Goal: Task Accomplishment & Management: Manage account settings

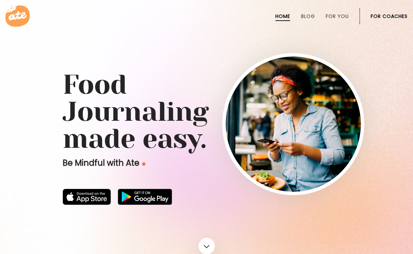
click at [375, 14] on link "For Coaches" at bounding box center [389, 16] width 37 height 5
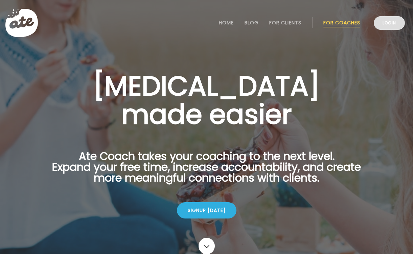
click at [386, 23] on link "Login" at bounding box center [389, 23] width 31 height 14
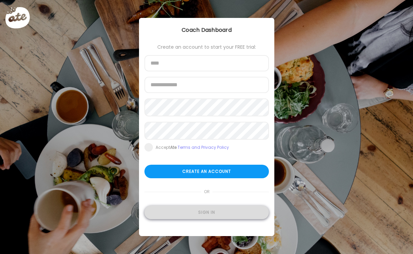
click at [216, 212] on div "Sign in" at bounding box center [206, 213] width 125 height 14
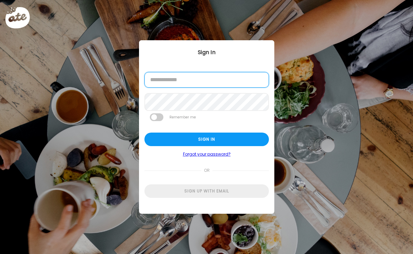
type input "**********"
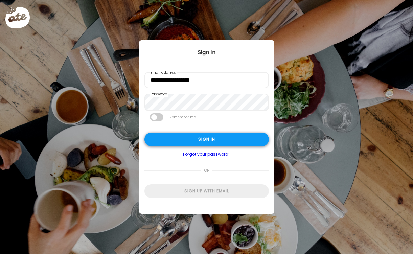
click at [218, 141] on div "Sign in" at bounding box center [206, 140] width 125 height 14
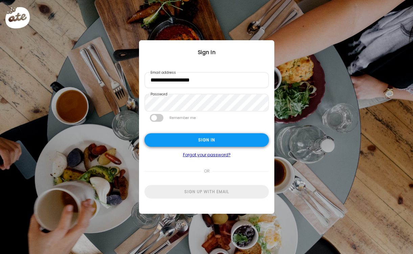
type textarea "**********"
type input "*********"
type input "**********"
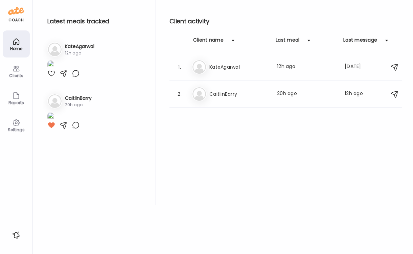
click at [51, 77] on div at bounding box center [51, 73] width 8 height 8
click at [54, 69] on img at bounding box center [50, 64] width 7 height 9
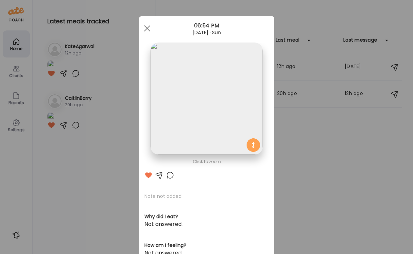
click at [169, 174] on div at bounding box center [170, 175] width 8 height 8
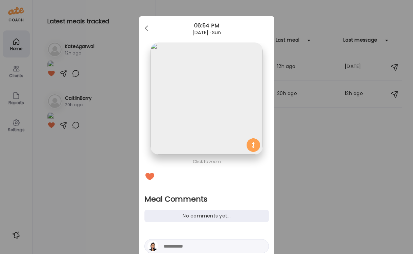
click at [175, 244] on textarea at bounding box center [209, 246] width 91 height 8
type textarea "*"
type textarea "**********"
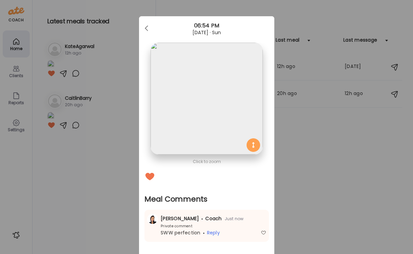
click at [84, 212] on div "Ate Coach Dashboard Wahoo! It’s official Take a moment to set up your Coach Pro…" at bounding box center [206, 127] width 413 height 254
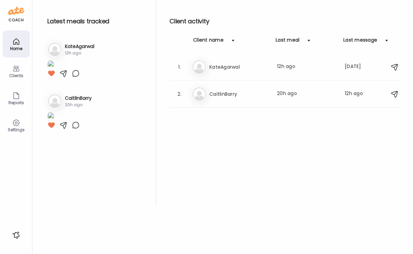
click at [19, 75] on div "Clients" at bounding box center [16, 75] width 24 height 4
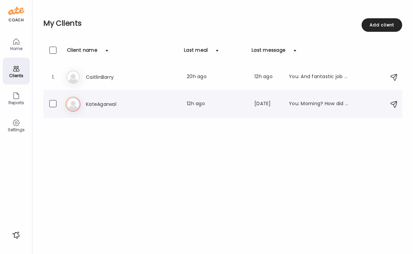
click at [94, 101] on h3 "KateAgarwal" at bounding box center [116, 104] width 60 height 8
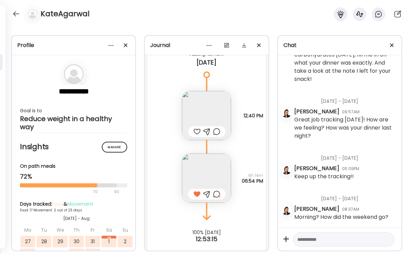
scroll to position [8827, 0]
click at [198, 127] on div at bounding box center [197, 131] width 7 height 8
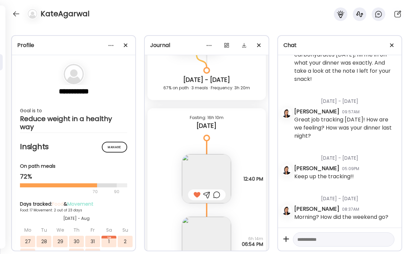
scroll to position [8768, 0]
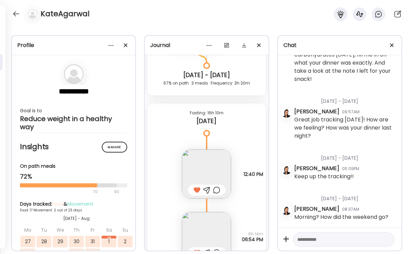
click at [215, 161] on img at bounding box center [206, 174] width 49 height 49
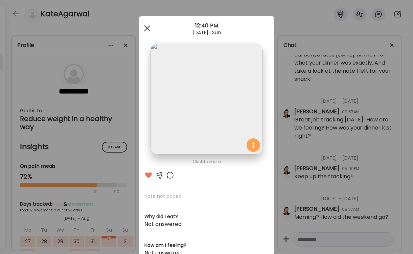
click at [149, 29] on div at bounding box center [147, 29] width 14 height 14
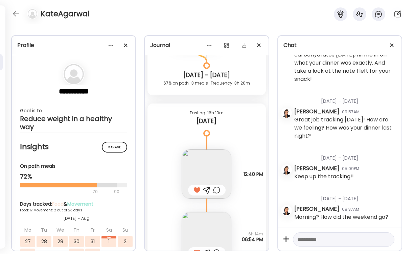
scroll to position [8703, 0]
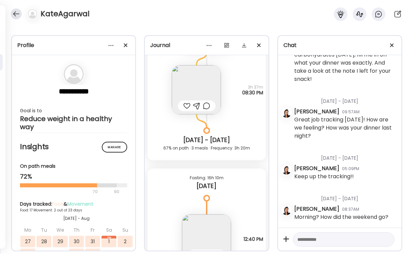
click at [19, 16] on div at bounding box center [16, 13] width 11 height 11
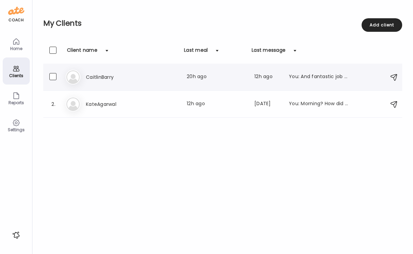
click at [91, 78] on h3 "CaitlinBarry" at bounding box center [116, 77] width 60 height 8
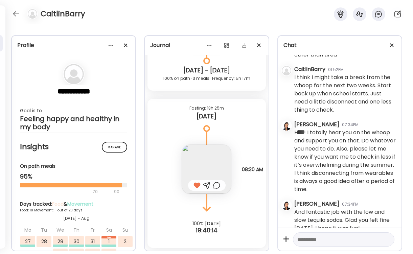
scroll to position [15325, 0]
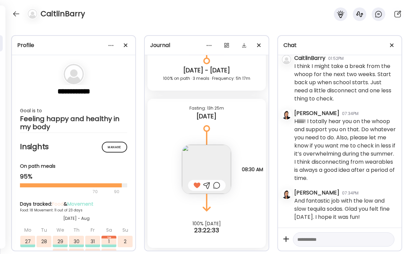
click at [310, 238] on textarea at bounding box center [337, 239] width 81 height 8
